Goal: Navigation & Orientation: Find specific page/section

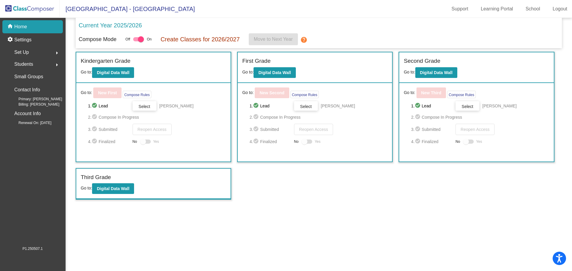
click at [27, 62] on span "Students" at bounding box center [23, 64] width 19 height 8
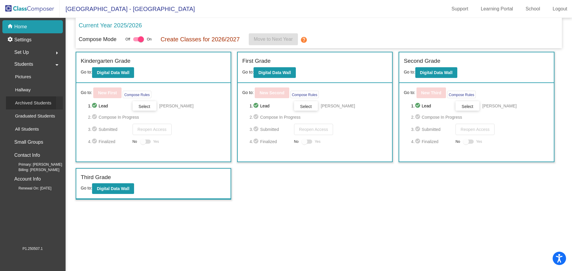
click at [38, 103] on p "Archived Students" at bounding box center [33, 103] width 36 height 7
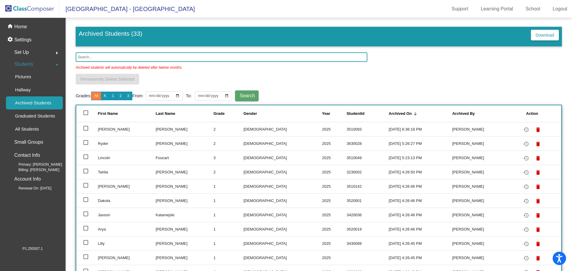
drag, startPoint x: 91, startPoint y: 56, endPoint x: 97, endPoint y: 57, distance: 5.1
click at [91, 56] on input "text" at bounding box center [222, 57] width 292 height 10
click at [34, 6] on img at bounding box center [30, 9] width 60 height 18
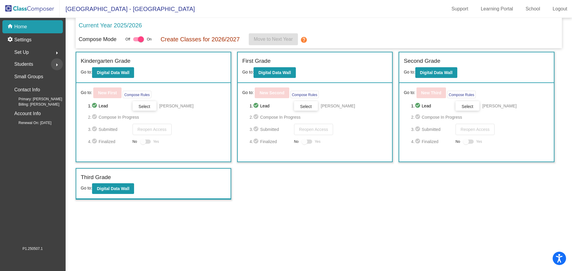
click at [55, 65] on mat-icon "arrow_right" at bounding box center [56, 64] width 7 height 7
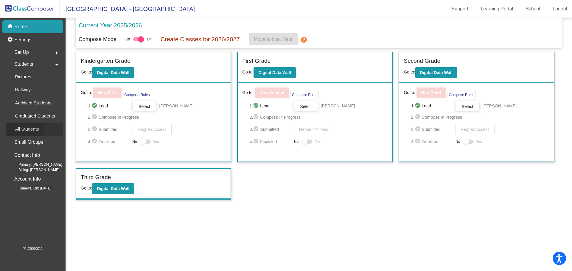
click at [30, 127] on p "All Students" at bounding box center [27, 129] width 24 height 7
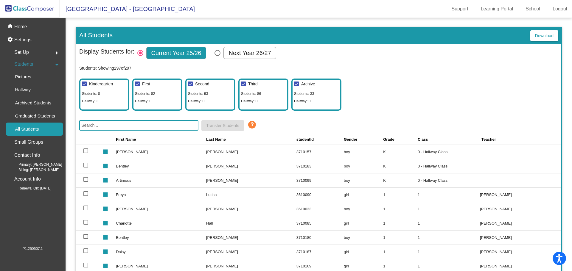
click at [112, 126] on input "text" at bounding box center [138, 125] width 119 height 10
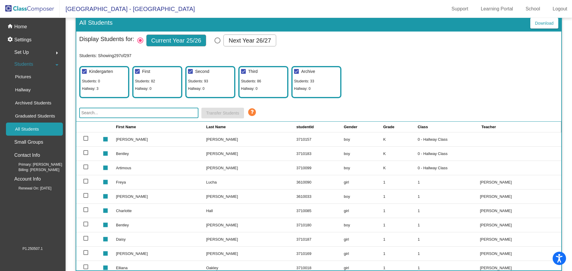
click at [436, 48] on div "Display Students for: Current Year 25/26 Next Year 26/27" at bounding box center [318, 42] width 479 height 14
click at [467, 10] on link "Support" at bounding box center [460, 9] width 26 height 10
click at [28, 116] on p "Graduated Students" at bounding box center [35, 116] width 40 height 7
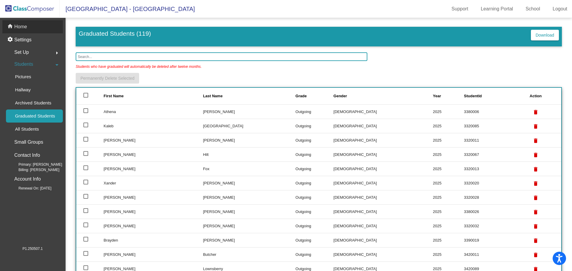
click at [19, 28] on p "Home" at bounding box center [20, 26] width 13 height 7
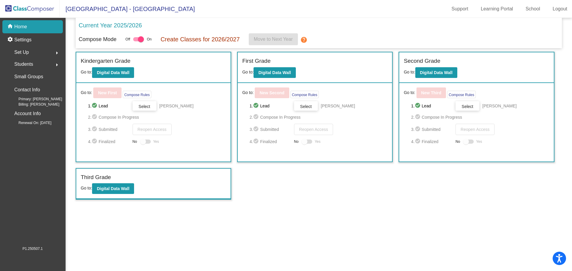
drag, startPoint x: 40, startPoint y: 7, endPoint x: 95, endPoint y: 3, distance: 55.5
click at [40, 7] on img at bounding box center [30, 9] width 60 height 18
drag, startPoint x: 26, startPoint y: 9, endPoint x: 20, endPoint y: 9, distance: 5.7
click at [26, 9] on img at bounding box center [30, 9] width 60 height 18
